Goal: Navigation & Orientation: Find specific page/section

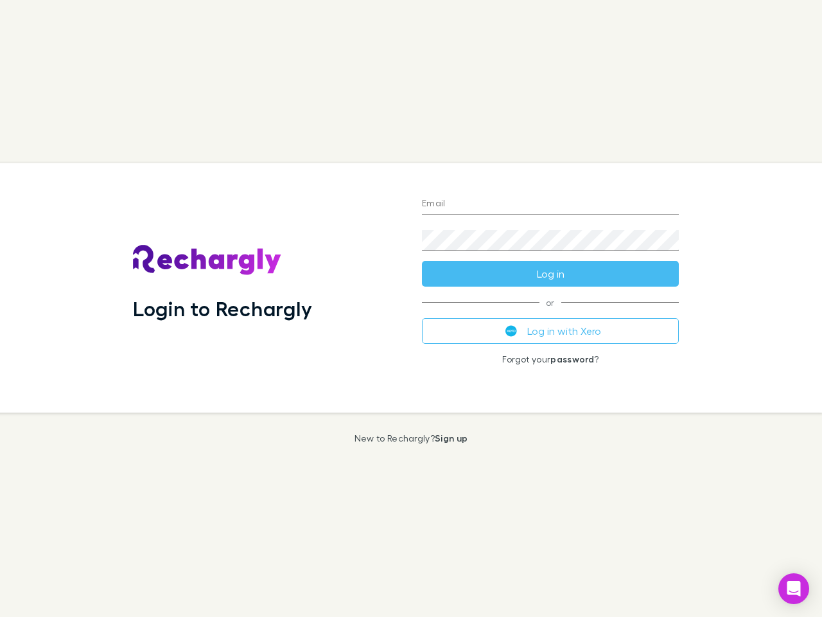
click at [411, 308] on div "Login to Rechargly" at bounding box center [267, 287] width 289 height 249
click at [551, 204] on input "Email" at bounding box center [550, 204] width 257 height 21
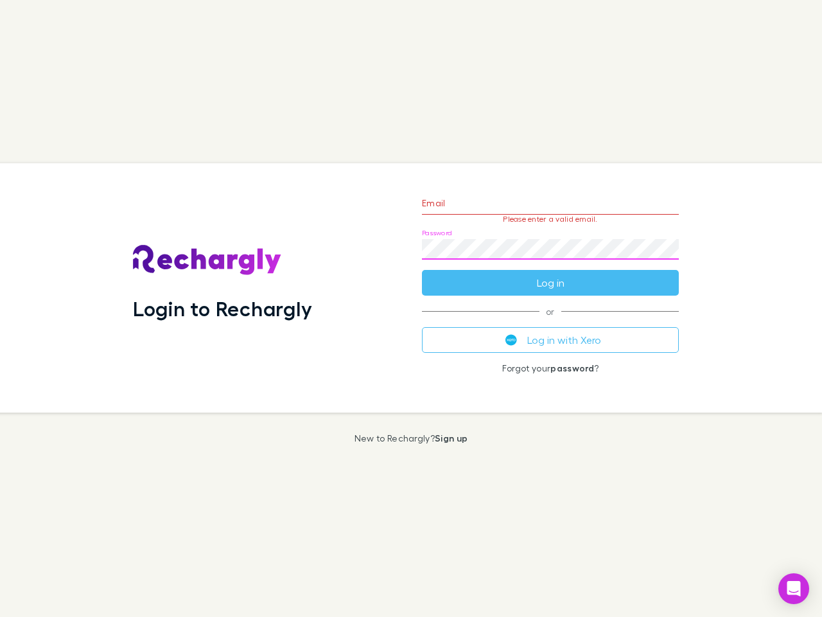
click at [551, 274] on form "Email Please enter a valid email. Password Log in" at bounding box center [550, 240] width 257 height 112
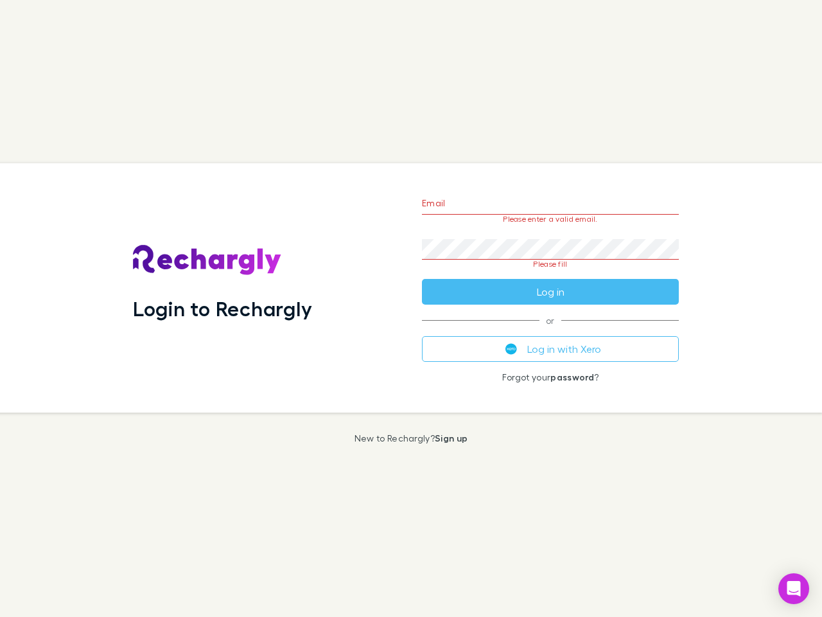
click at [551, 331] on div "Email Please enter a valid email. Password Please fill Log in or Log in with Xe…" at bounding box center [551, 287] width 278 height 249
click at [794, 588] on icon "Open Intercom Messenger" at bounding box center [794, 588] width 13 height 15
